Goal: Transaction & Acquisition: Book appointment/travel/reservation

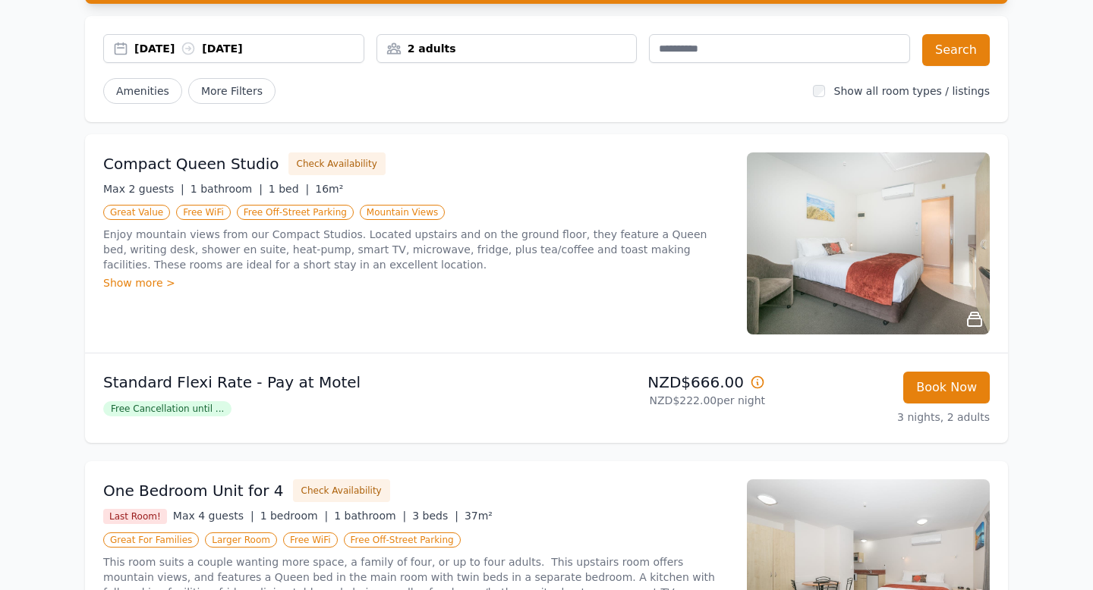
scroll to position [127, 0]
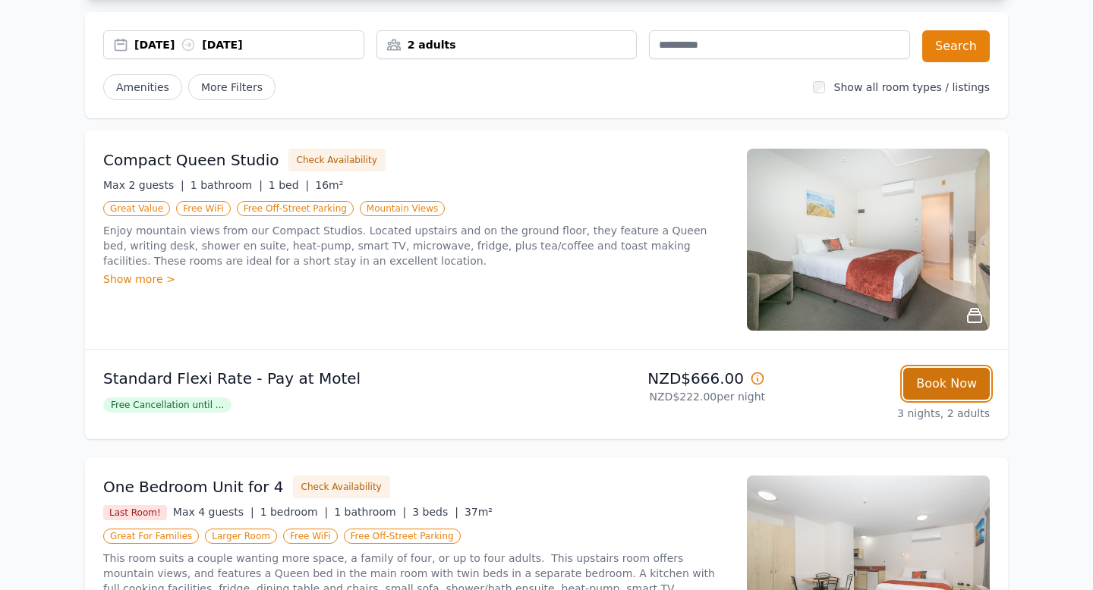
click at [934, 395] on button "Book Now" at bounding box center [946, 384] width 87 height 32
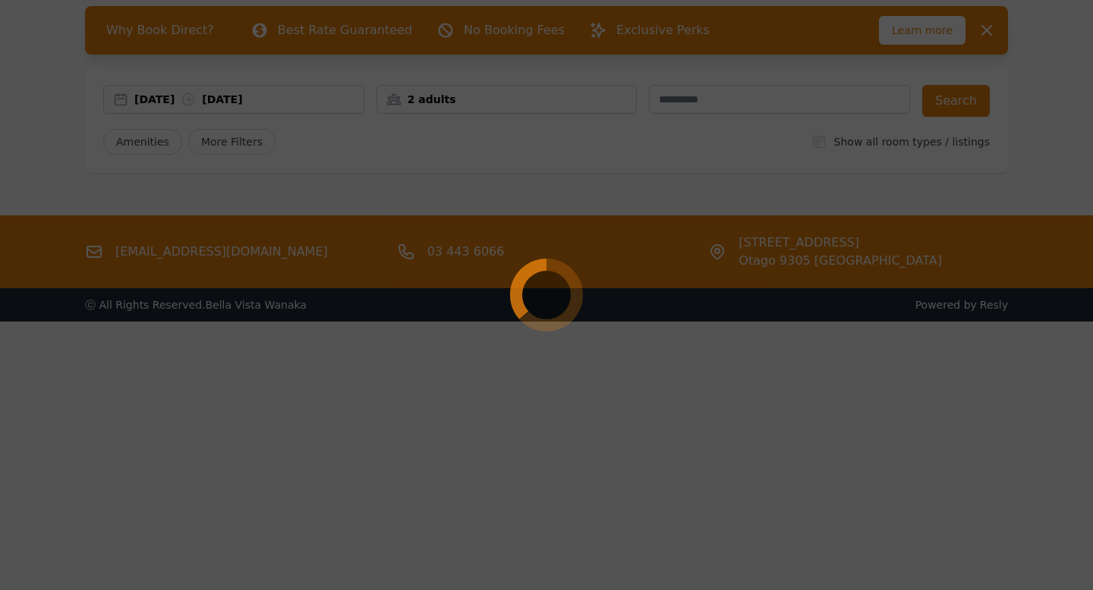
select select "**"
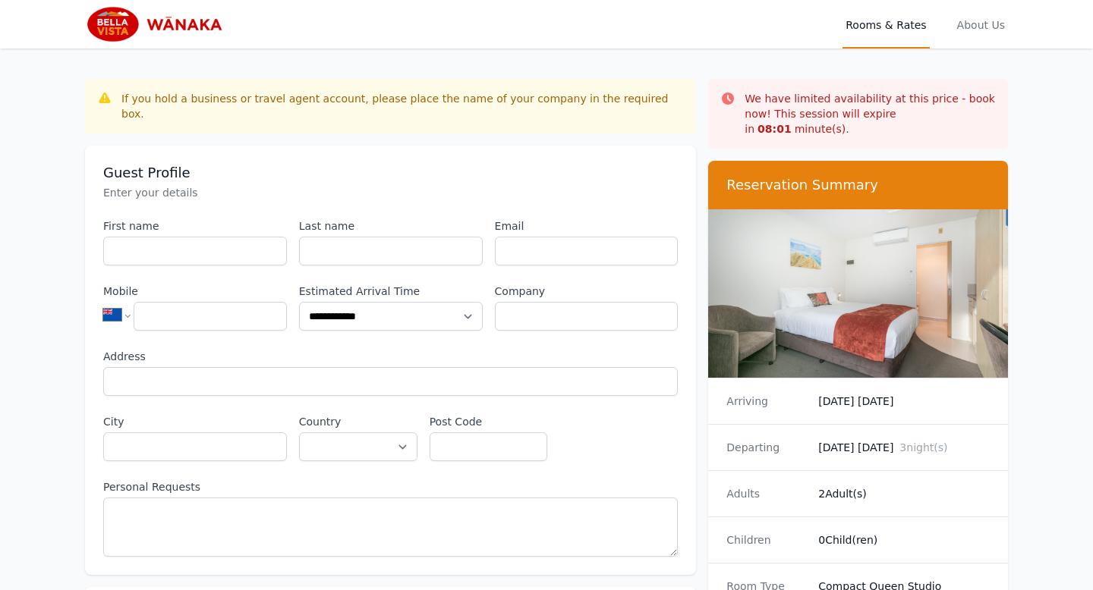
click at [158, 16] on img at bounding box center [158, 24] width 146 height 36
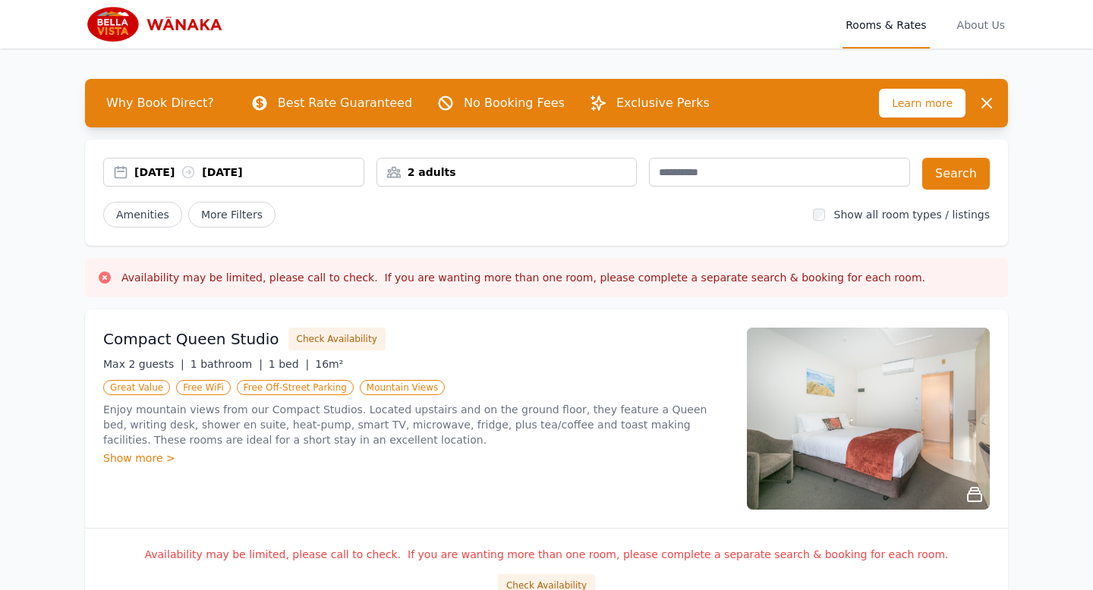
click at [123, 170] on div "[DATE] [DATE]" at bounding box center [234, 172] width 260 height 15
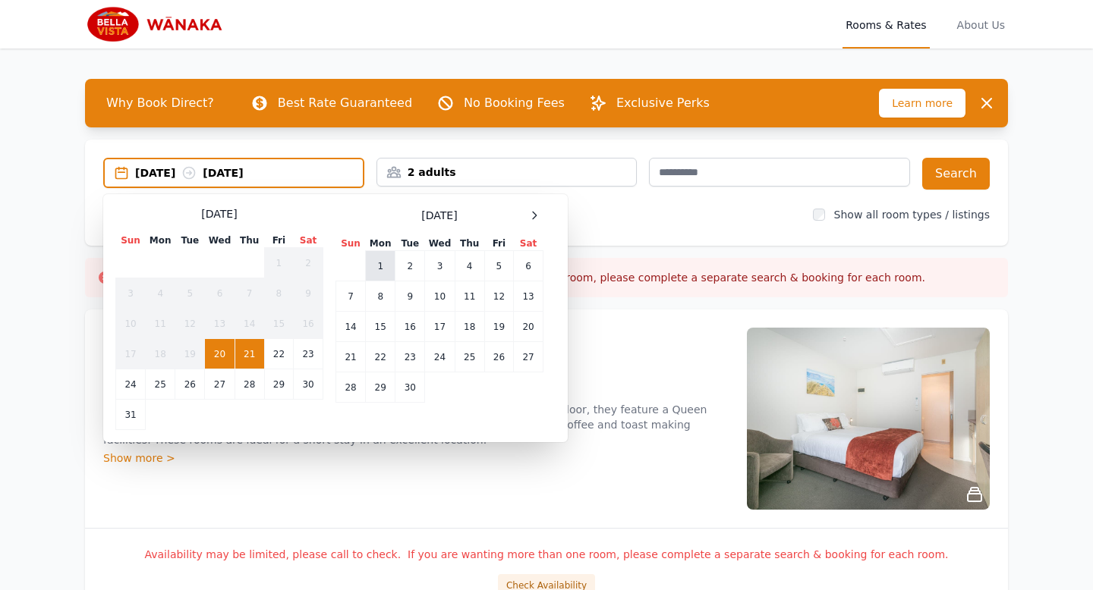
click at [392, 262] on td "1" at bounding box center [381, 266] width 30 height 30
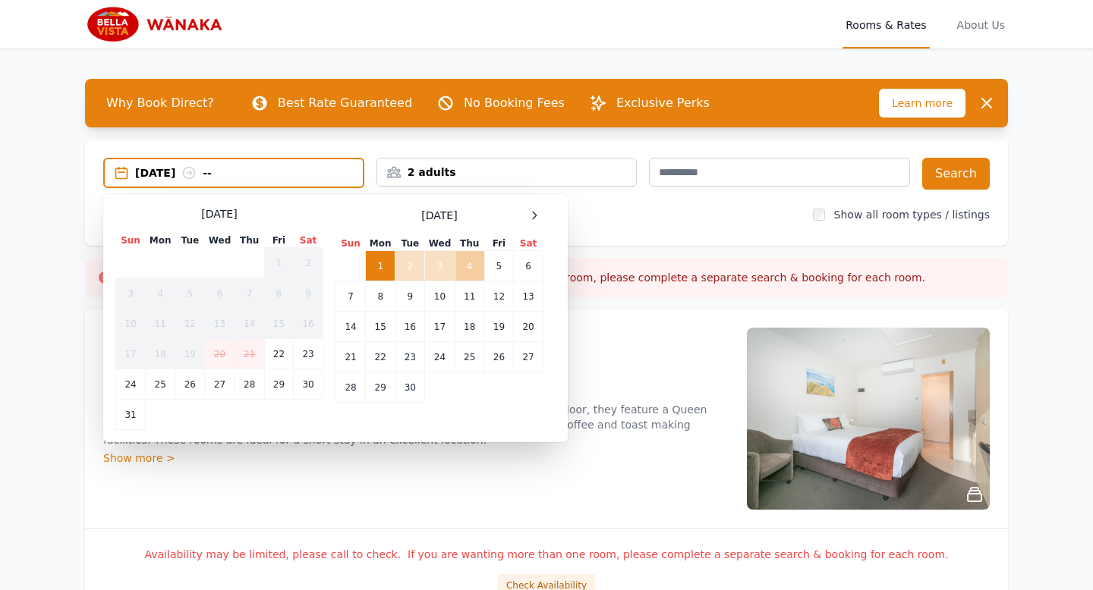
click at [469, 266] on td "4" at bounding box center [470, 266] width 30 height 30
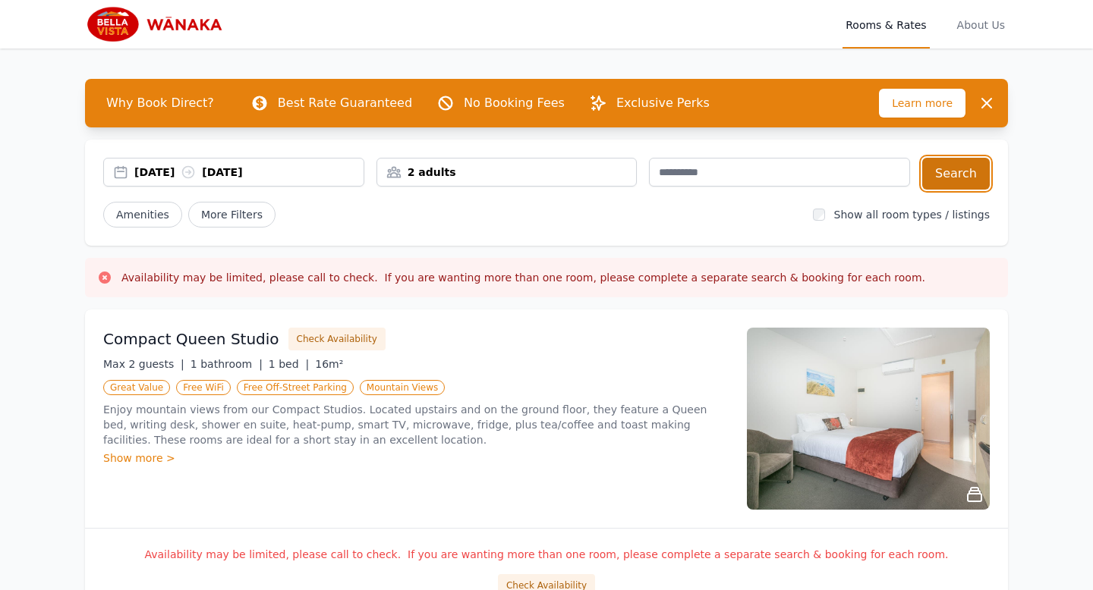
click at [972, 178] on button "Search" at bounding box center [956, 174] width 68 height 32
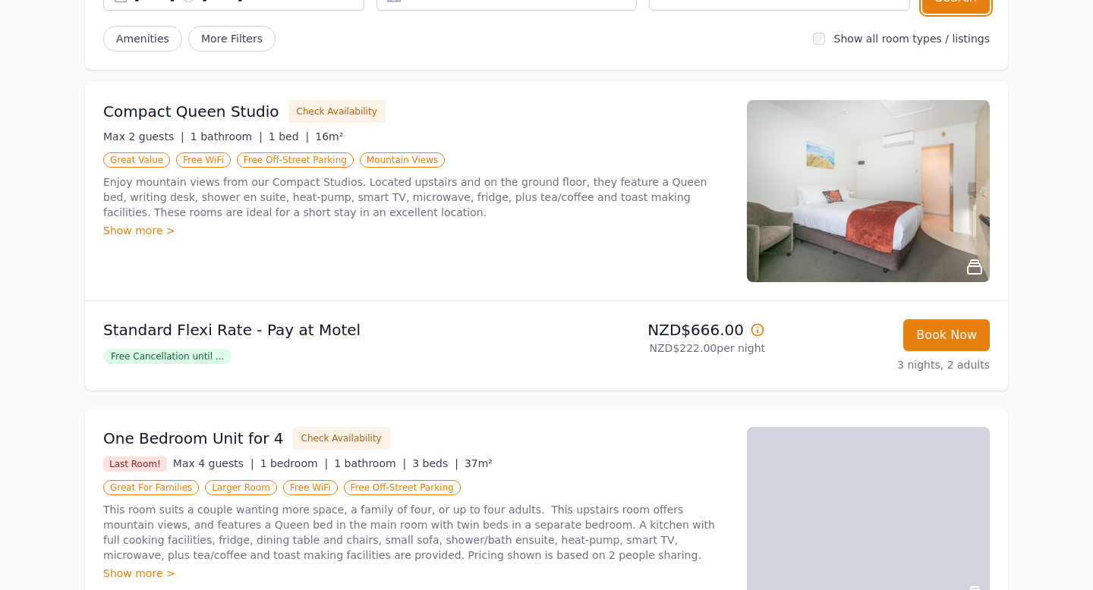
scroll to position [200, 0]
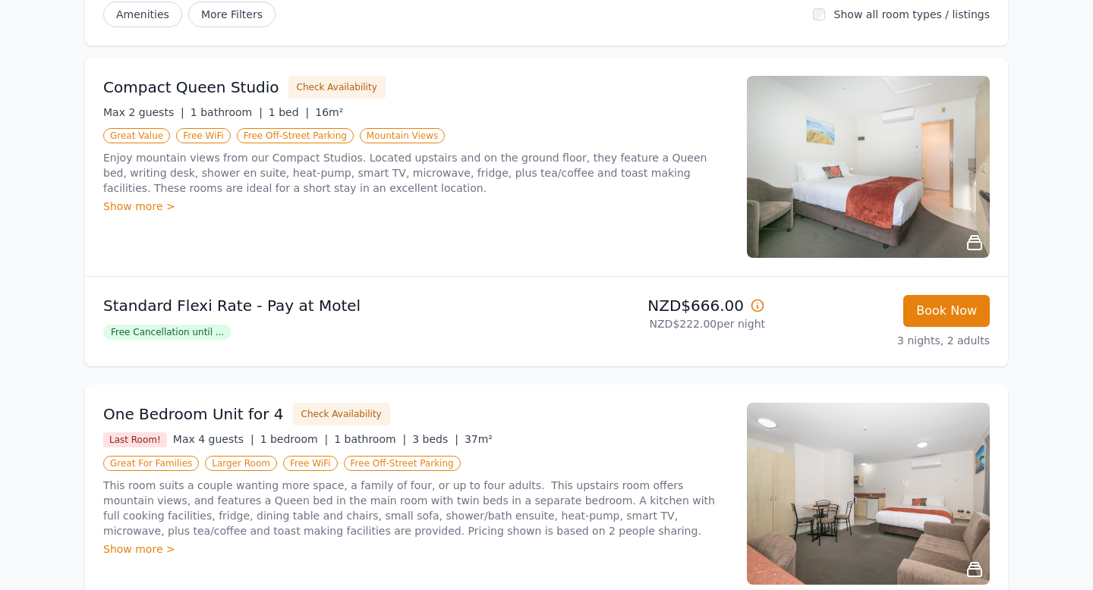
click at [171, 332] on span "Free Cancellation until ..." at bounding box center [167, 332] width 128 height 15
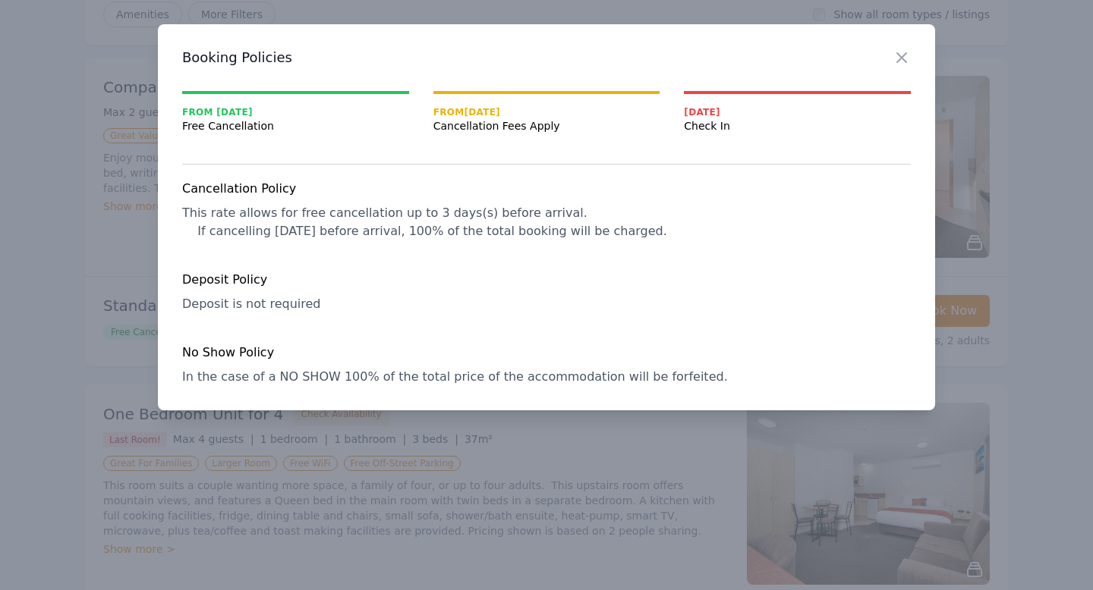
click at [285, 489] on div at bounding box center [546, 295] width 1093 height 590
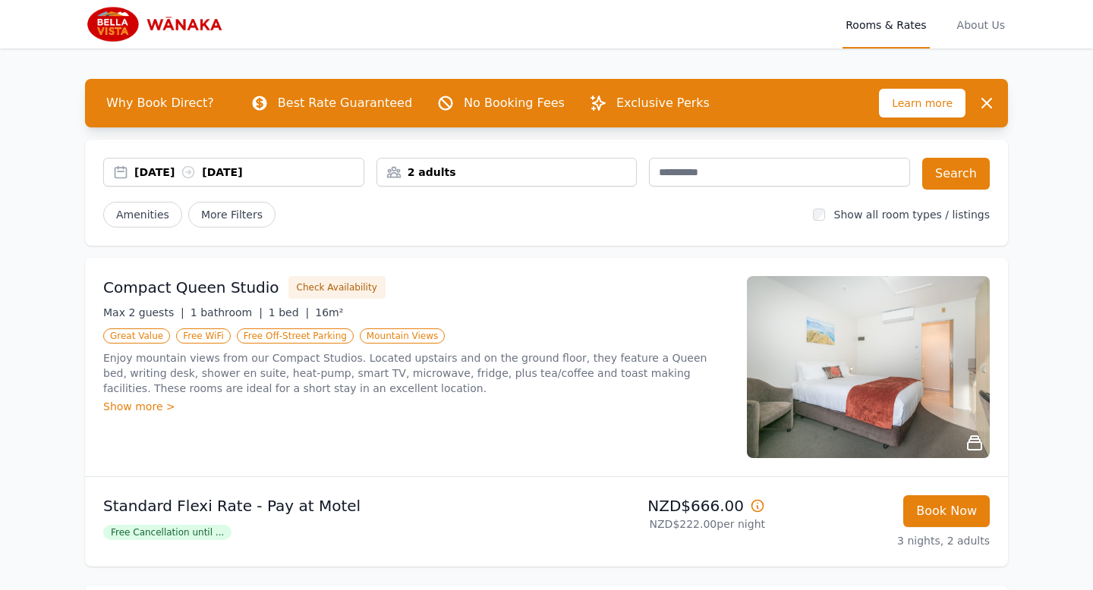
scroll to position [575, 0]
